Goal: Obtain resource: Download file/media

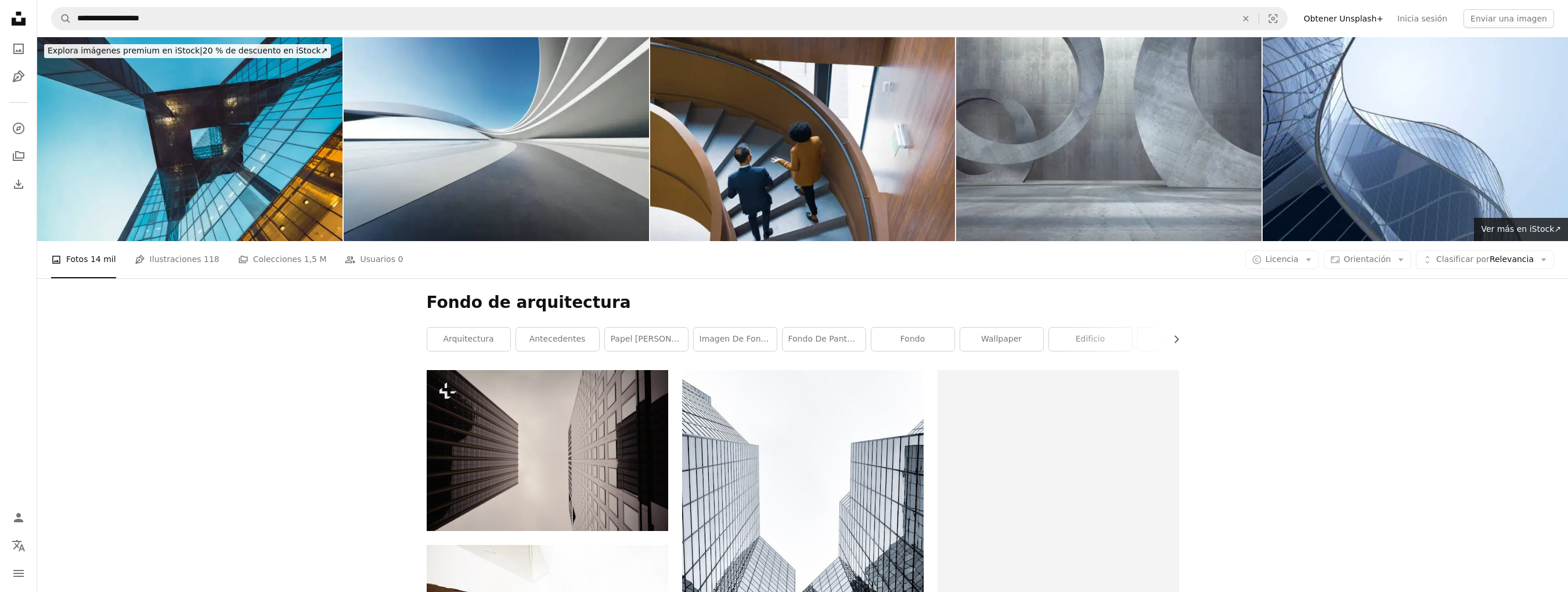
scroll to position [27651, 0]
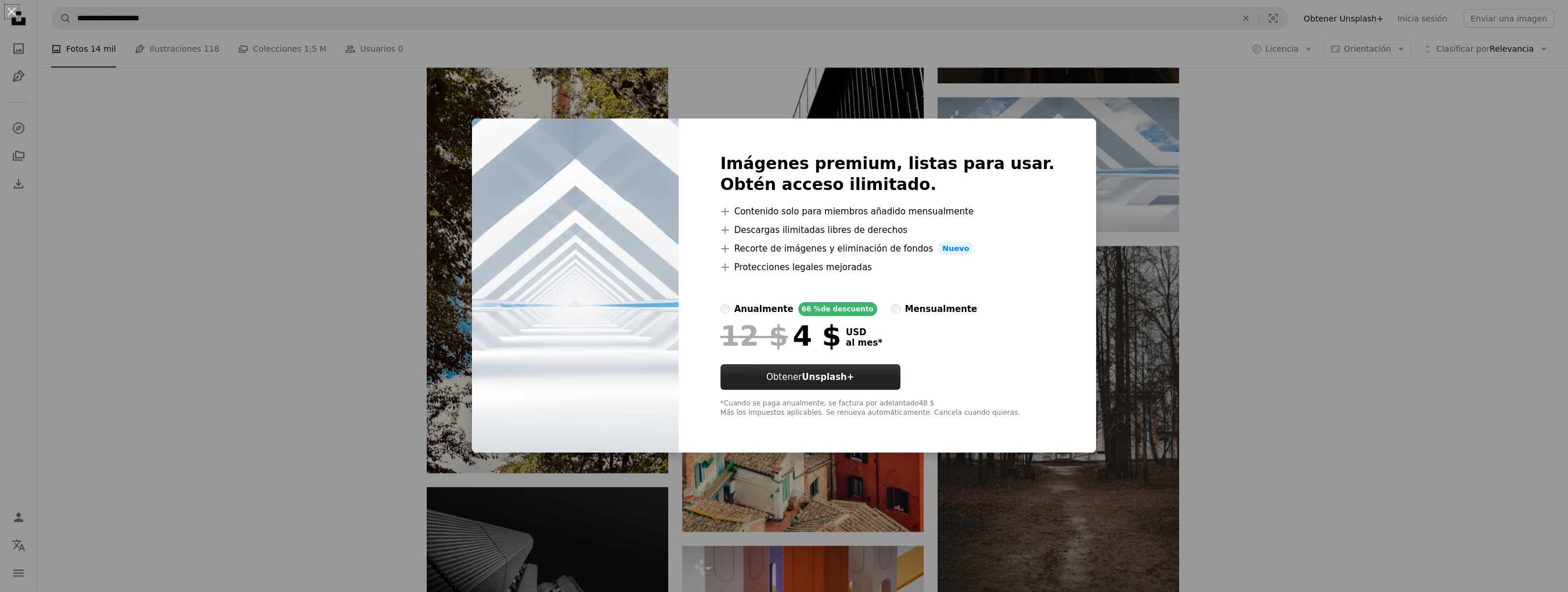
click at [853, 378] on strong "Unsplash+" at bounding box center [828, 376] width 53 height 10
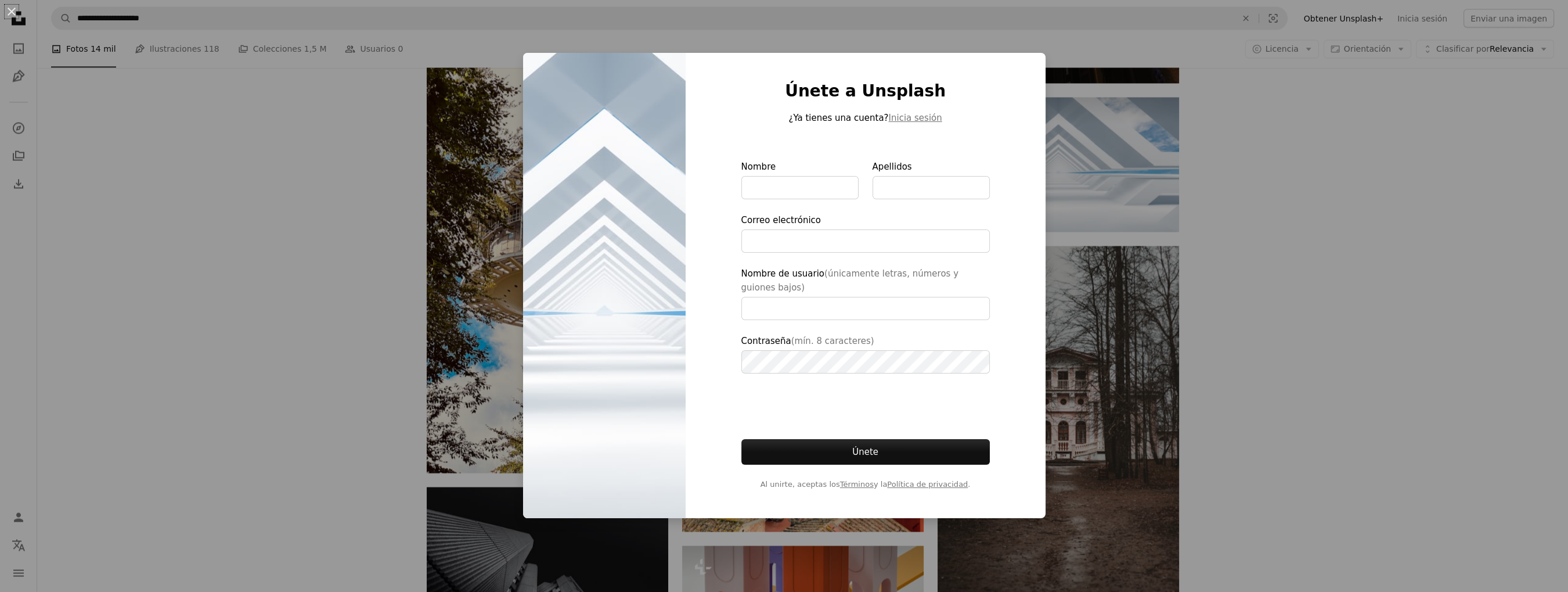
type input "**********"
click at [1261, 376] on div "An X shape Únete a Unsplash ¿Ya tienes una cuenta? Inicia sesión Nombre Apellid…" at bounding box center [784, 296] width 1568 height 592
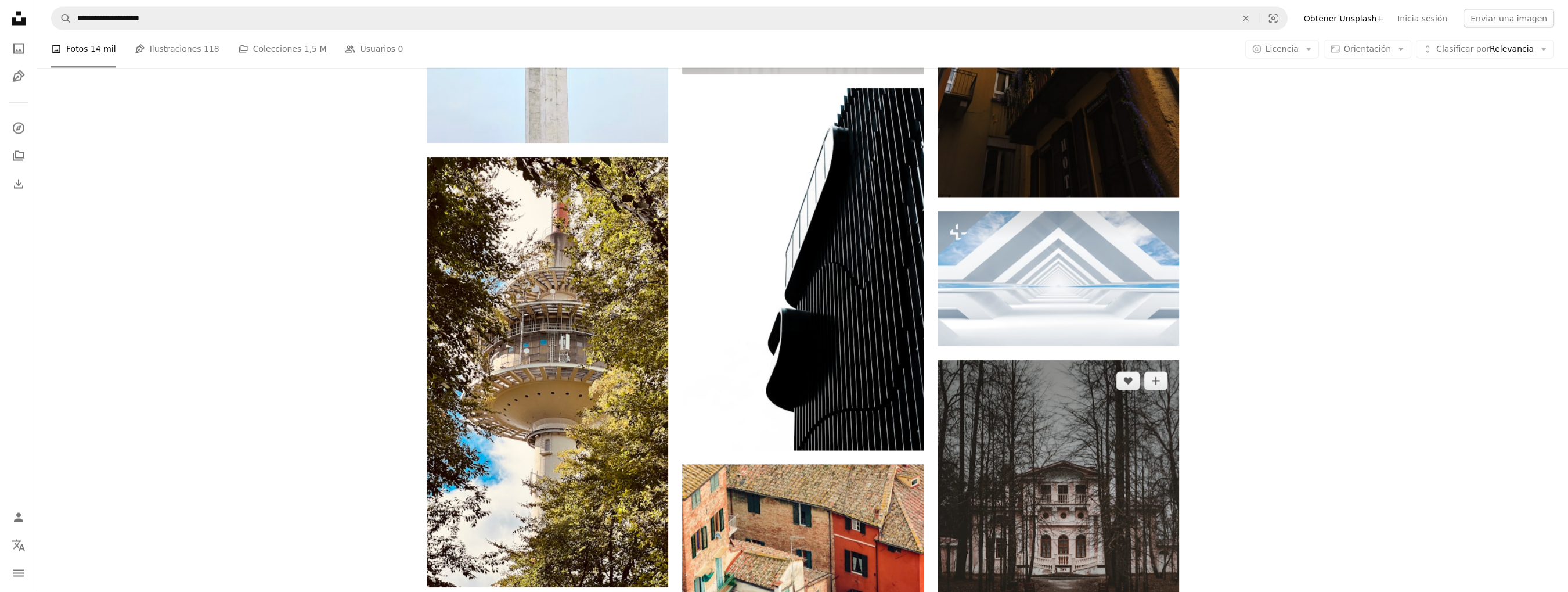
scroll to position [27528, 0]
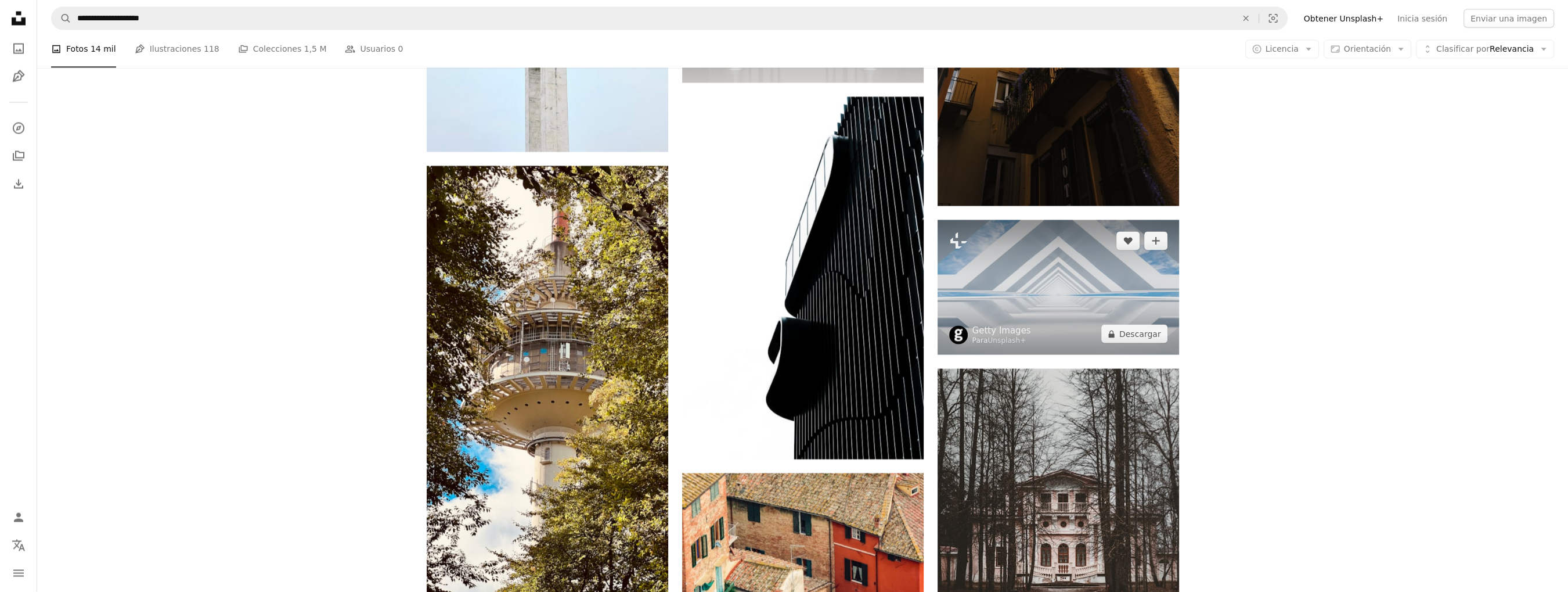
click at [1008, 276] on img at bounding box center [1057, 288] width 241 height 135
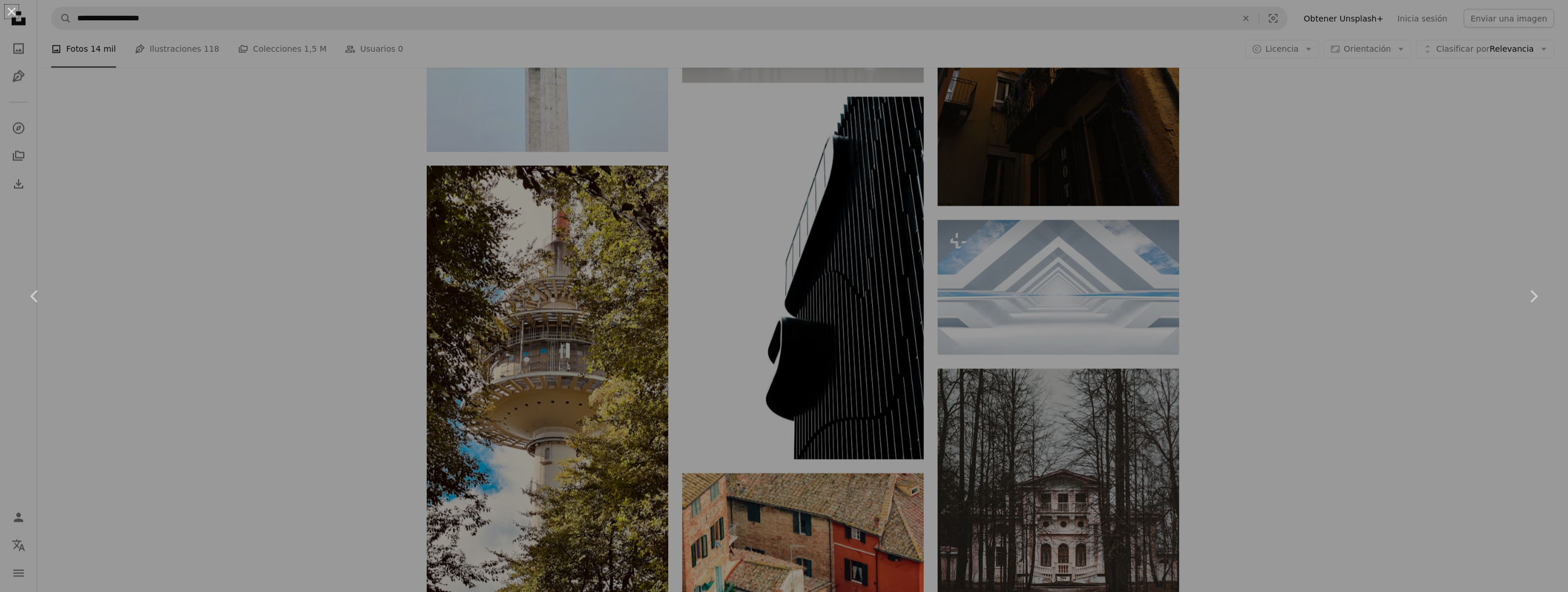
click at [1003, 295] on div "An X shape Chevron left Chevron right" at bounding box center [784, 296] width 1568 height 592
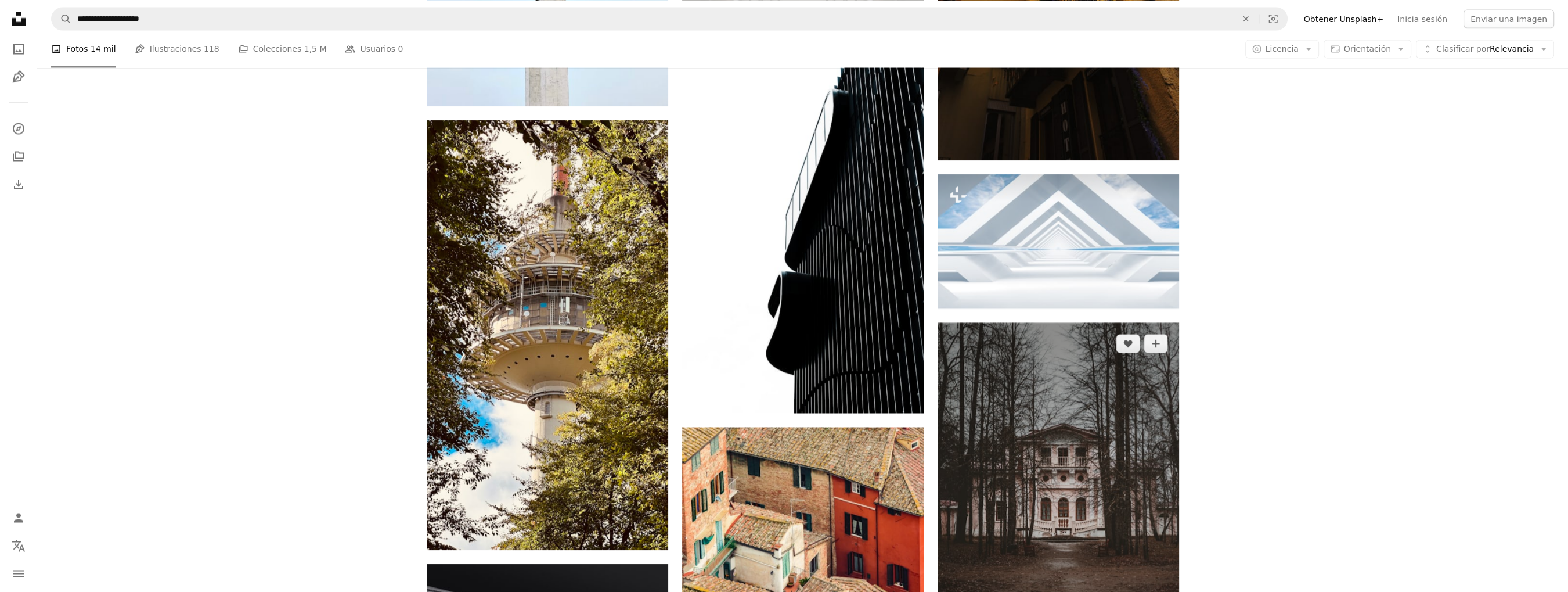
scroll to position [27528, 0]
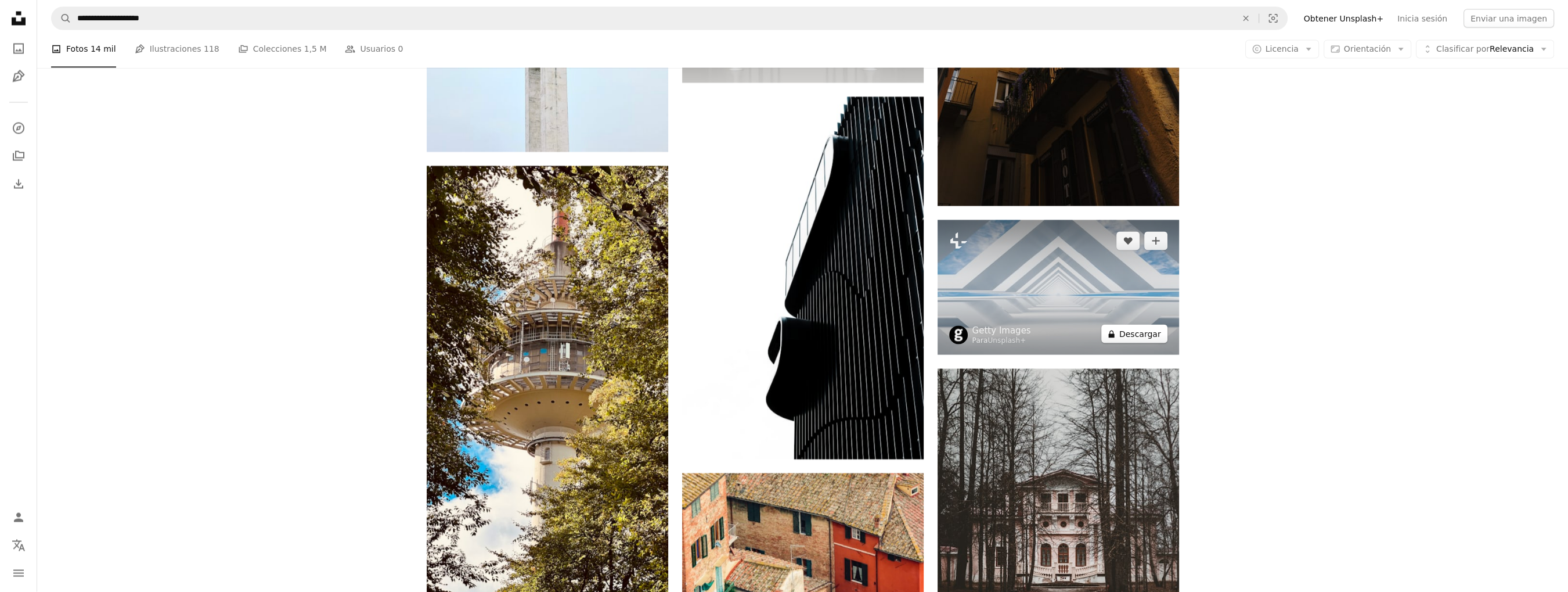
click at [1153, 338] on button "A lock Descargar" at bounding box center [1134, 334] width 67 height 19
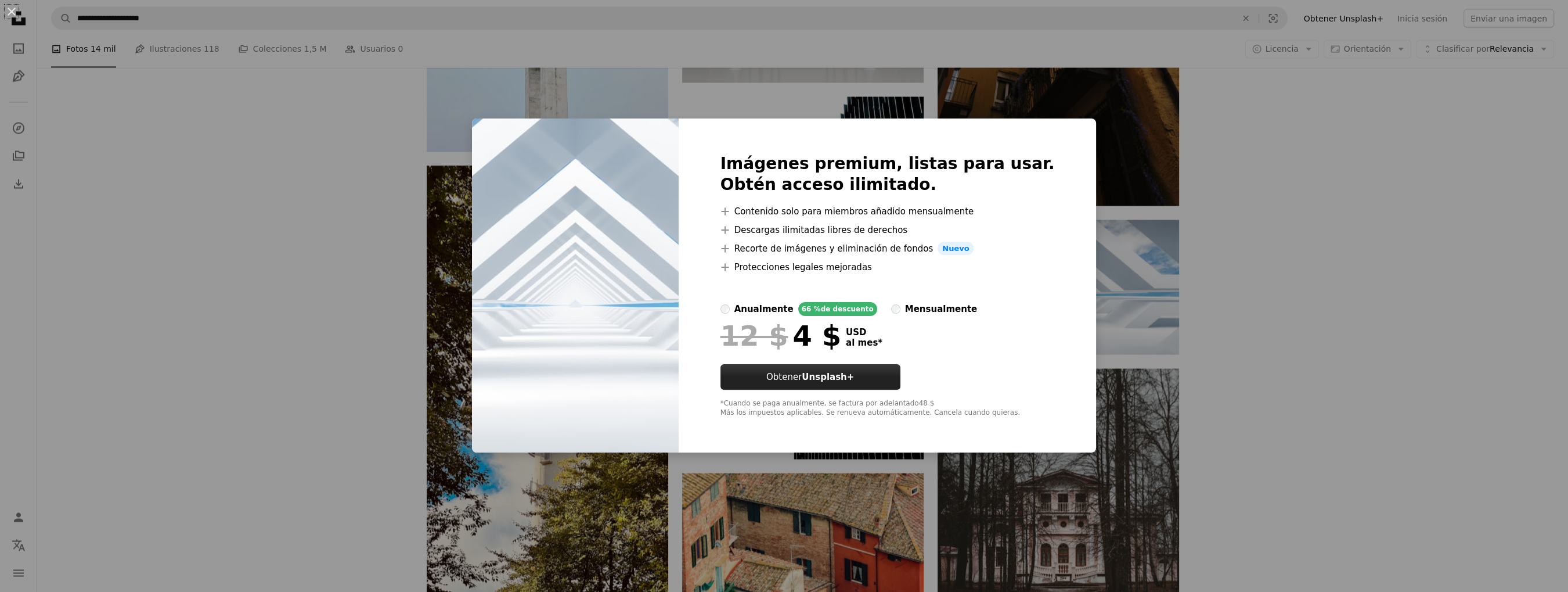
click at [837, 375] on strong "Unsplash+" at bounding box center [828, 376] width 53 height 10
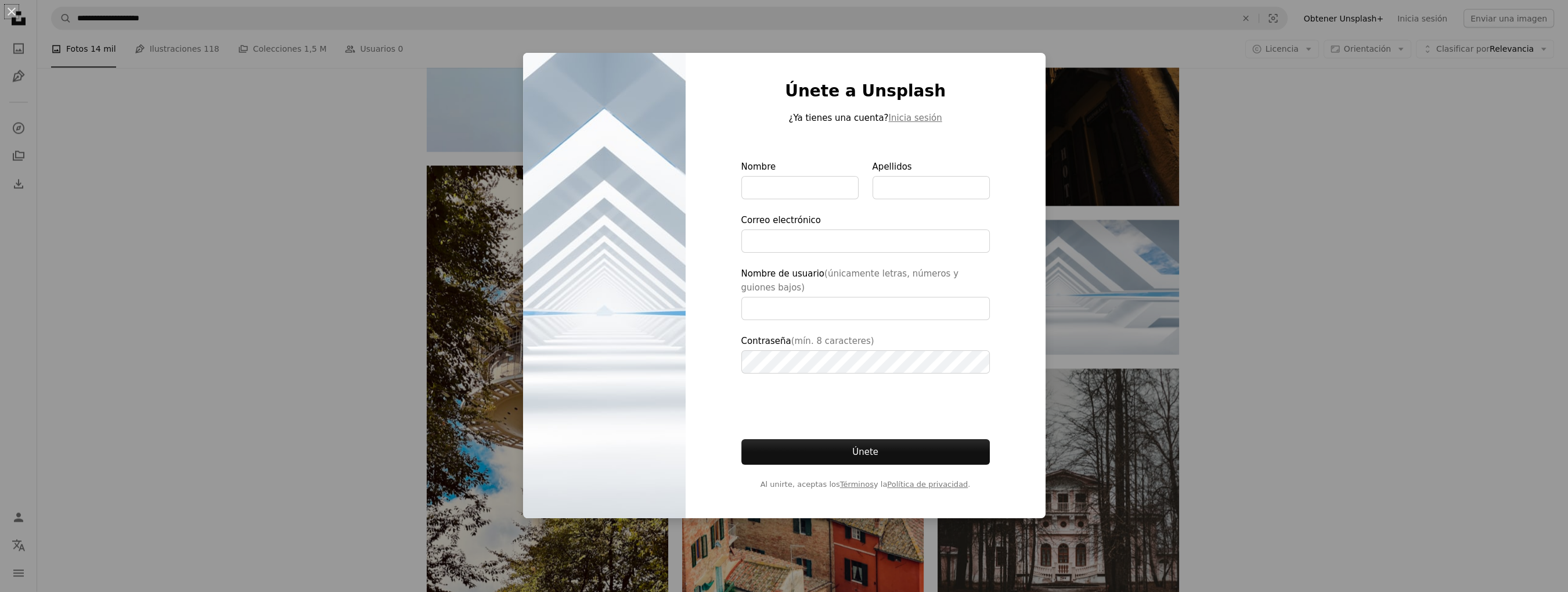
type input "**********"
click at [277, 164] on div "An X shape Únete a Unsplash ¿Ya tienes una cuenta? Inicia sesión Nombre Apellid…" at bounding box center [784, 296] width 1568 height 592
